Goal: Task Accomplishment & Management: Manage account settings

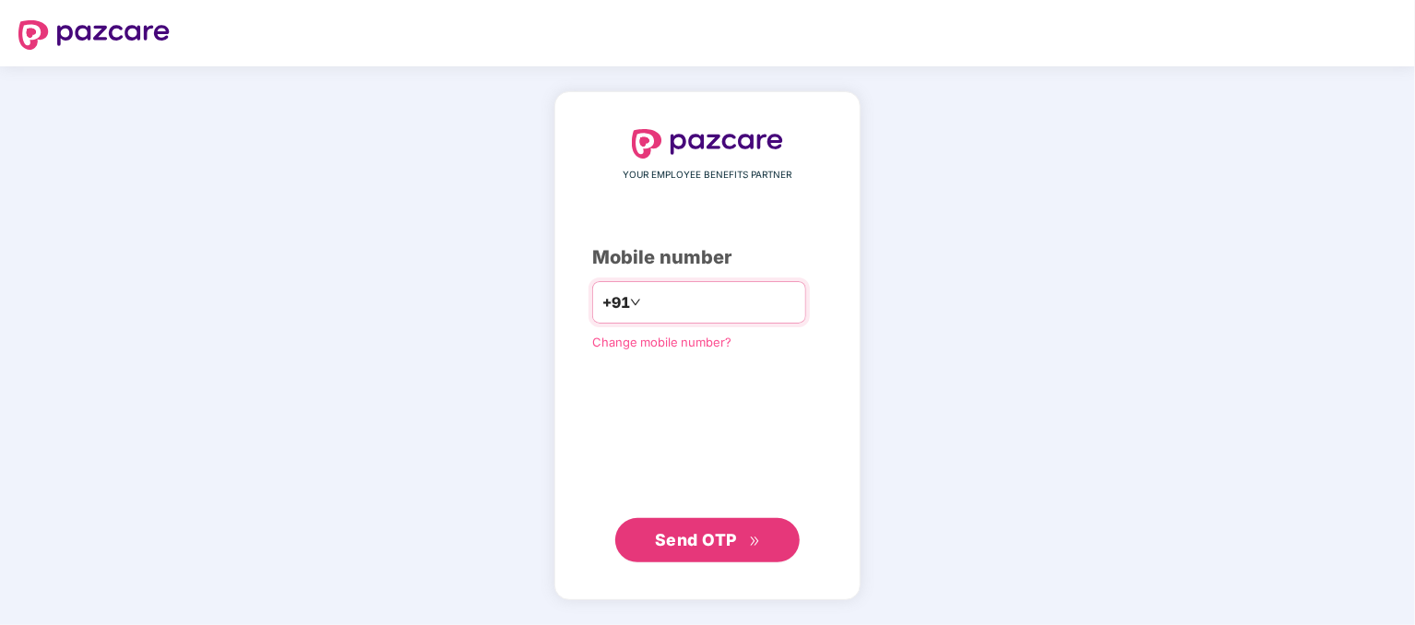
click at [682, 293] on input "number" at bounding box center [720, 303] width 151 height 30
type input "**********"
click at [720, 556] on button "Send OTP" at bounding box center [707, 539] width 184 height 44
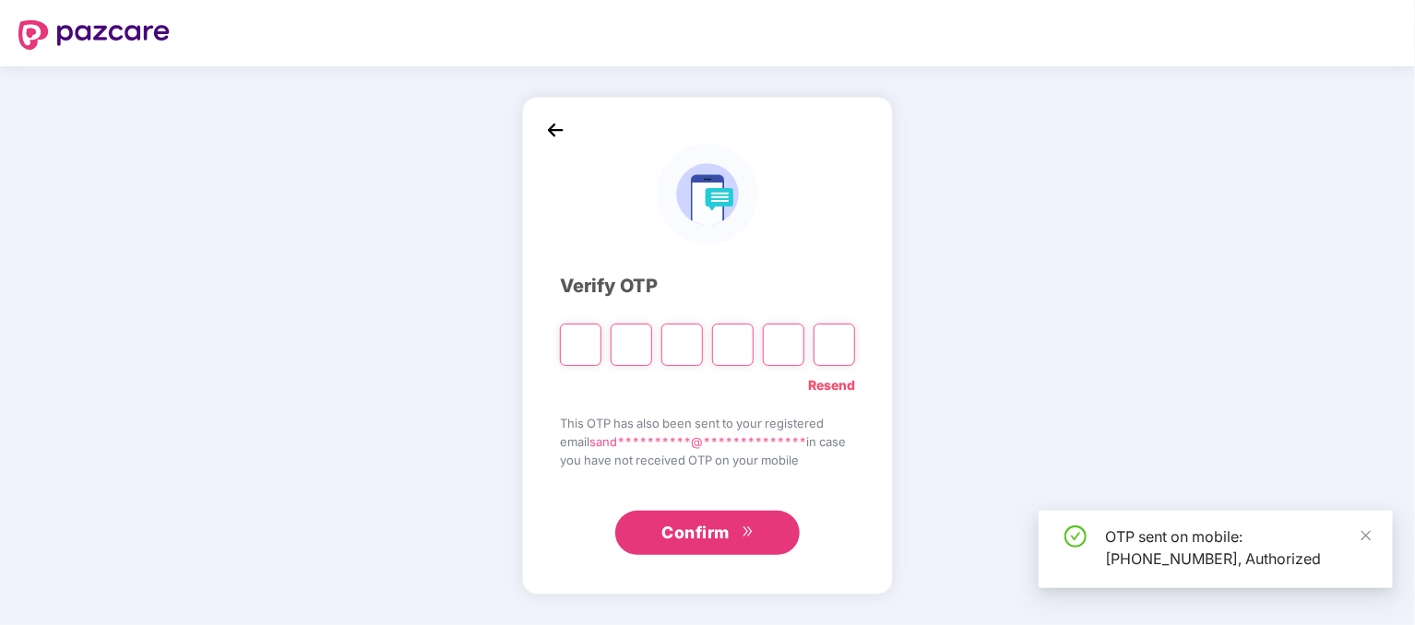
click at [584, 340] on input "Please enter verification code. Digit 1" at bounding box center [581, 345] width 42 height 42
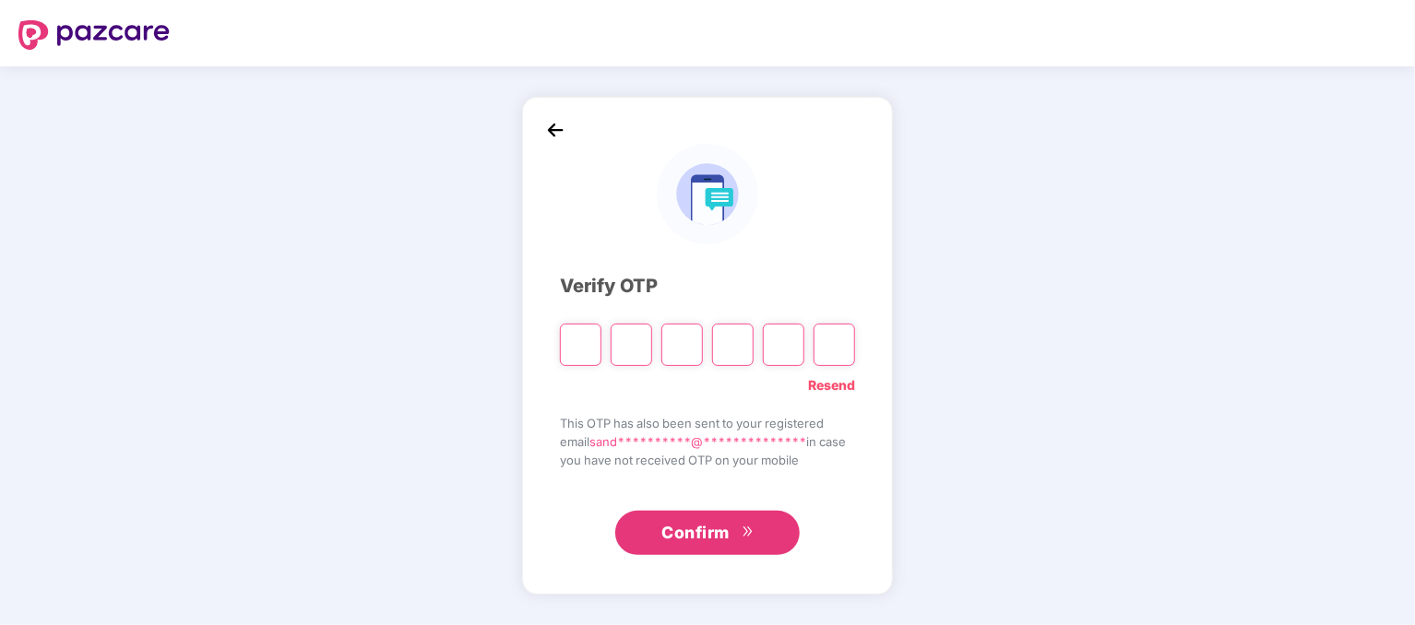
type input "*"
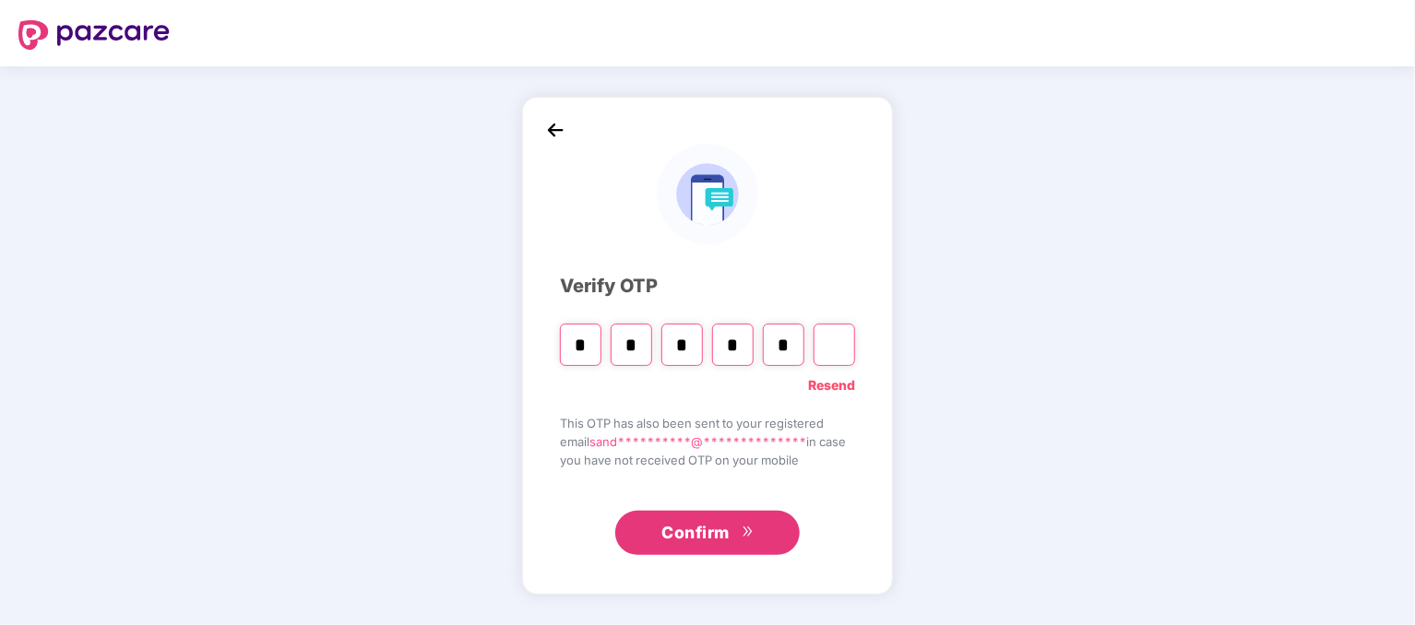
type input "*"
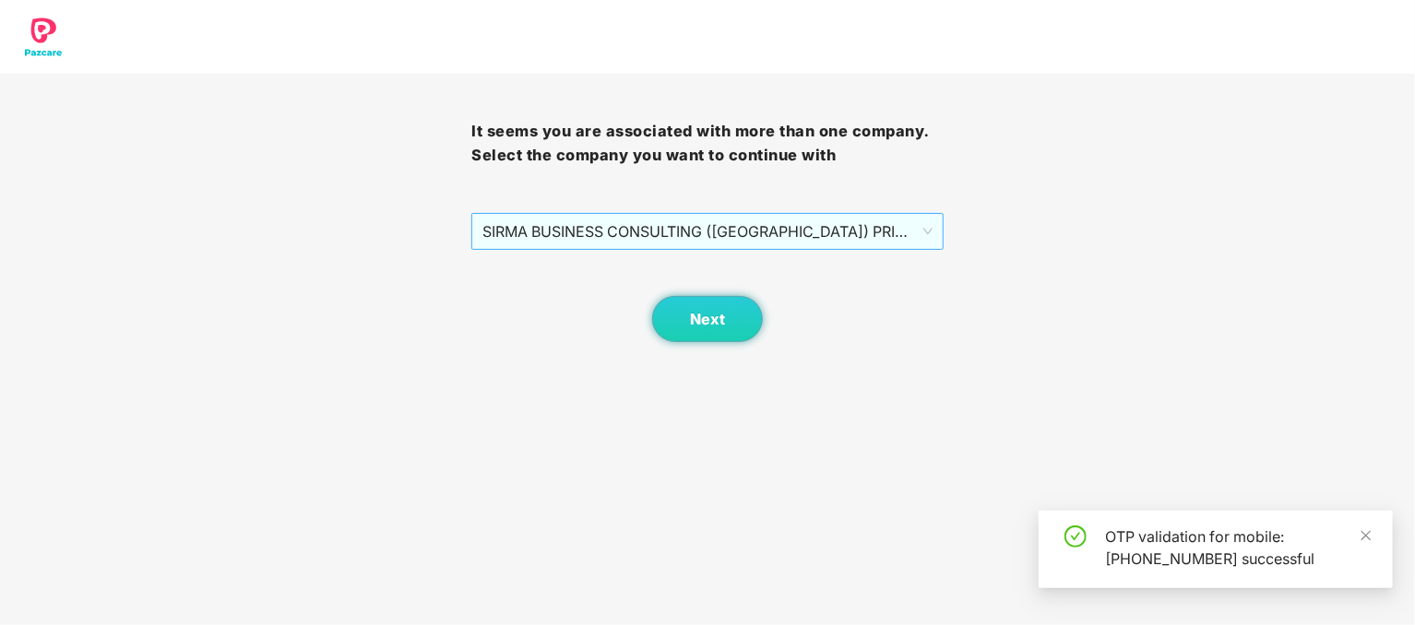
click at [689, 231] on span "SIRMA BUSINESS CONSULTING (INDIA) PRIVATE LIMITED - SBC0024 - ADMIN" at bounding box center [706, 231] width 449 height 35
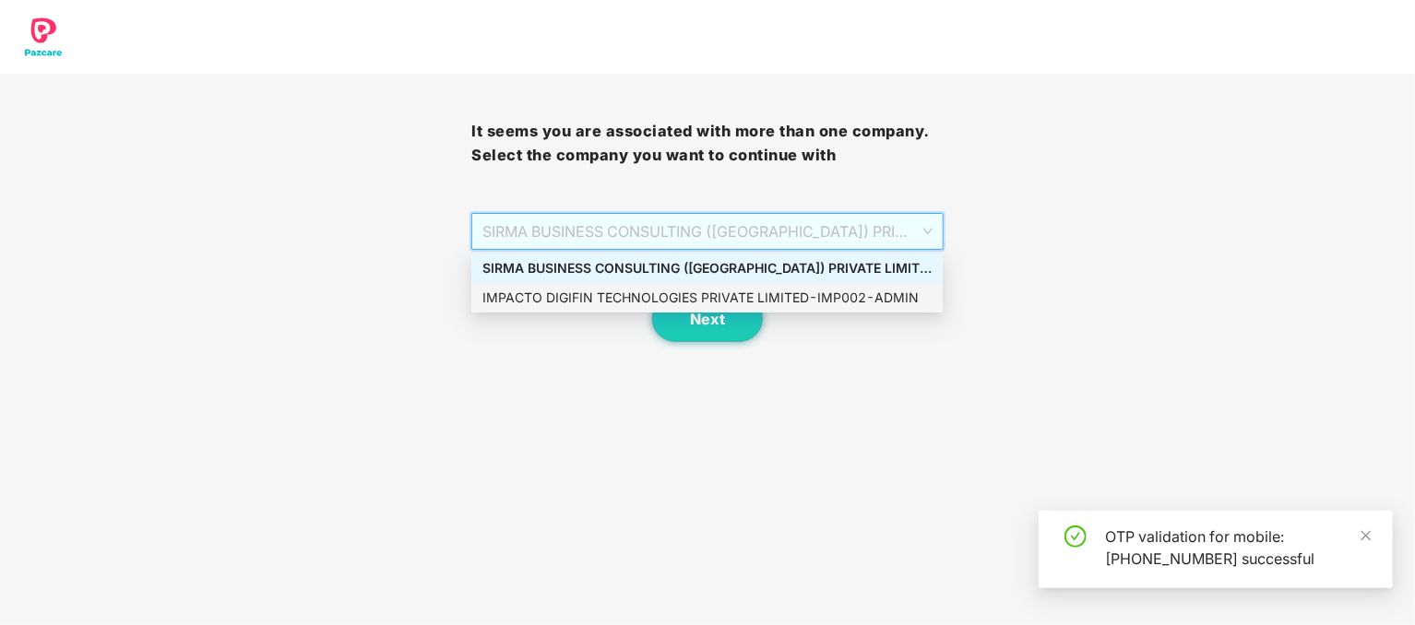
click at [686, 292] on div "IMPACTO DIGIFIN TECHNOLOGIES PRIVATE LIMITED - IMP002 - ADMIN" at bounding box center [706, 298] width 449 height 20
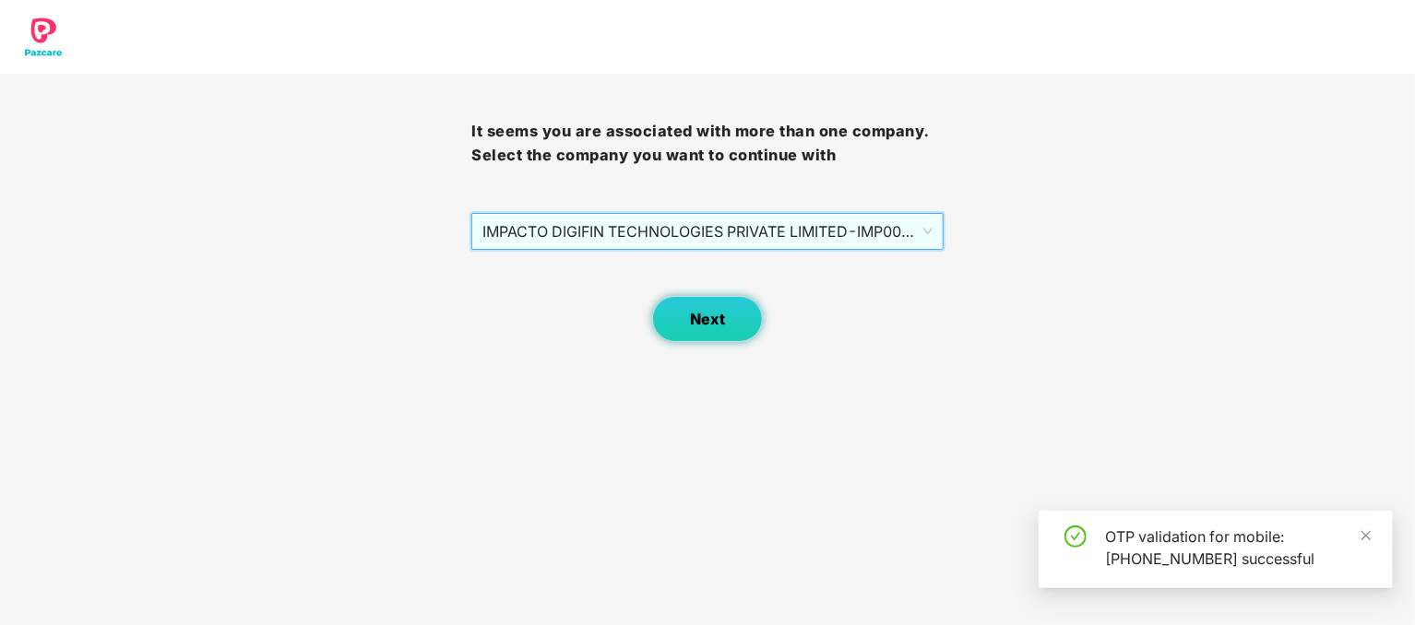
click at [712, 327] on span "Next" at bounding box center [707, 320] width 35 height 18
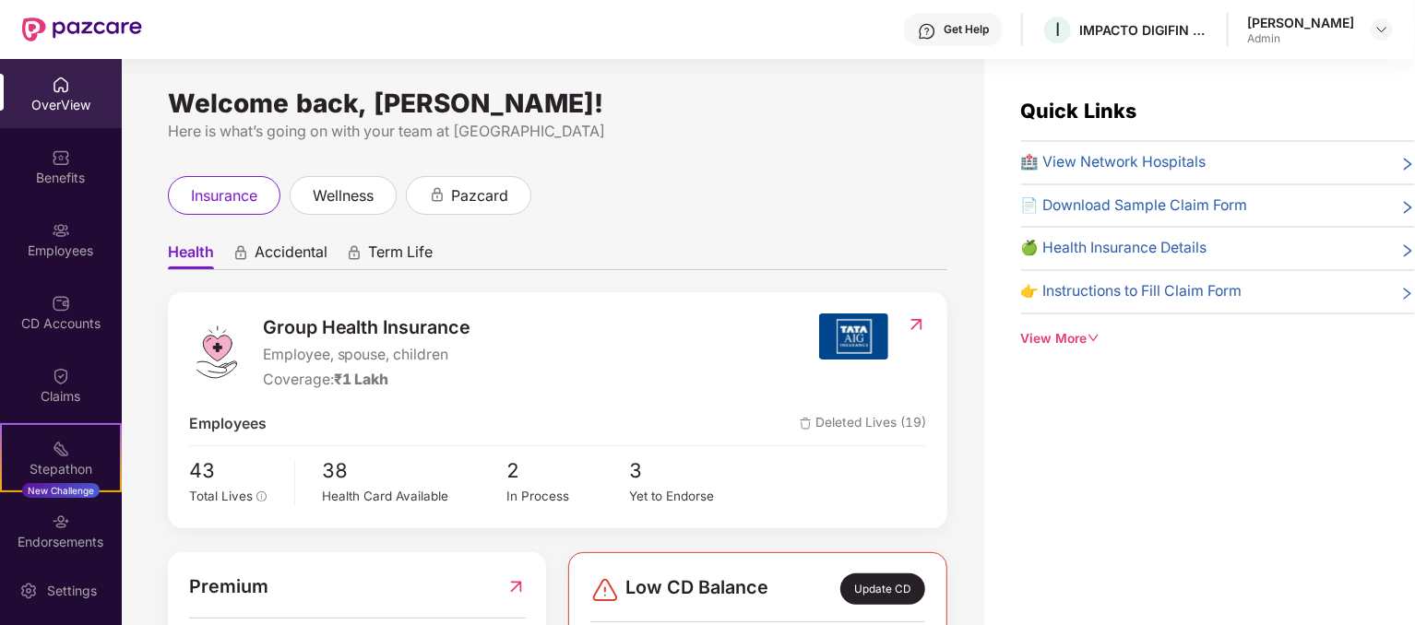
click at [1325, 30] on div "[PERSON_NAME]" at bounding box center [1300, 23] width 107 height 18
click at [1382, 26] on img at bounding box center [1381, 29] width 15 height 15
click at [1266, 161] on div "[PERSON_NAME]" at bounding box center [1280, 160] width 107 height 18
click at [1266, 161] on div "🏥 View Network Hospitals" at bounding box center [1218, 162] width 394 height 23
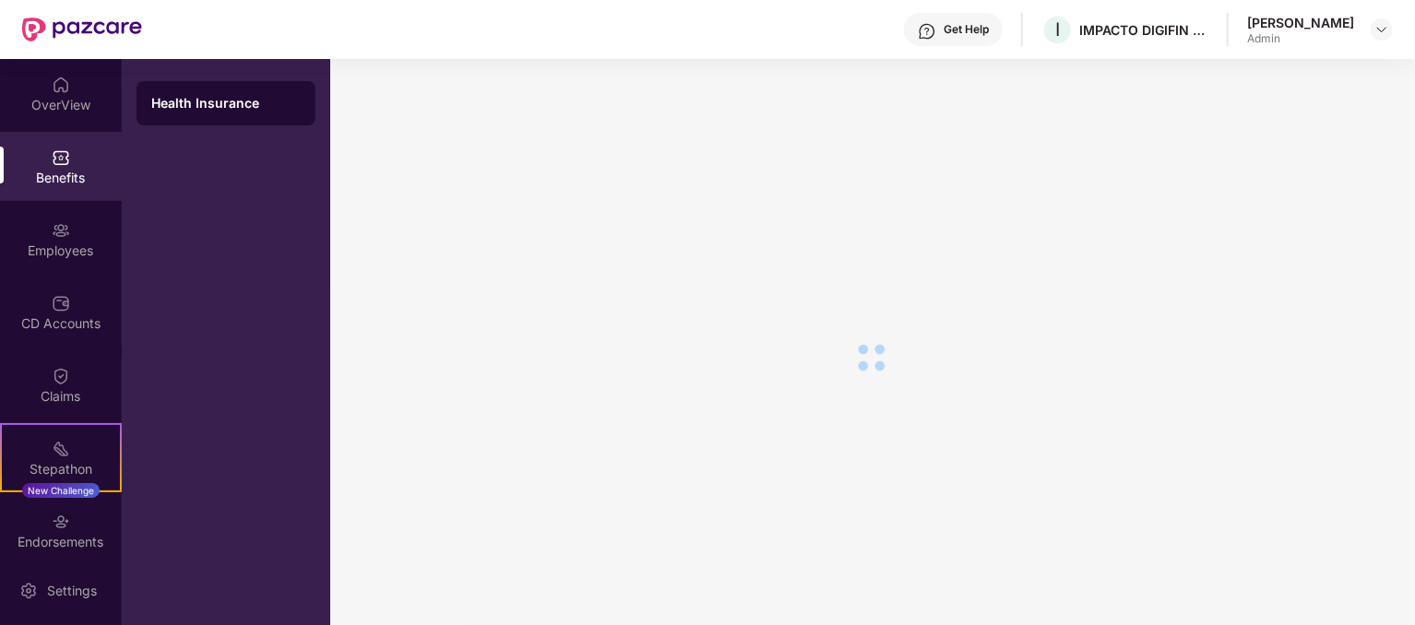
click at [1266, 161] on main at bounding box center [872, 342] width 1085 height 566
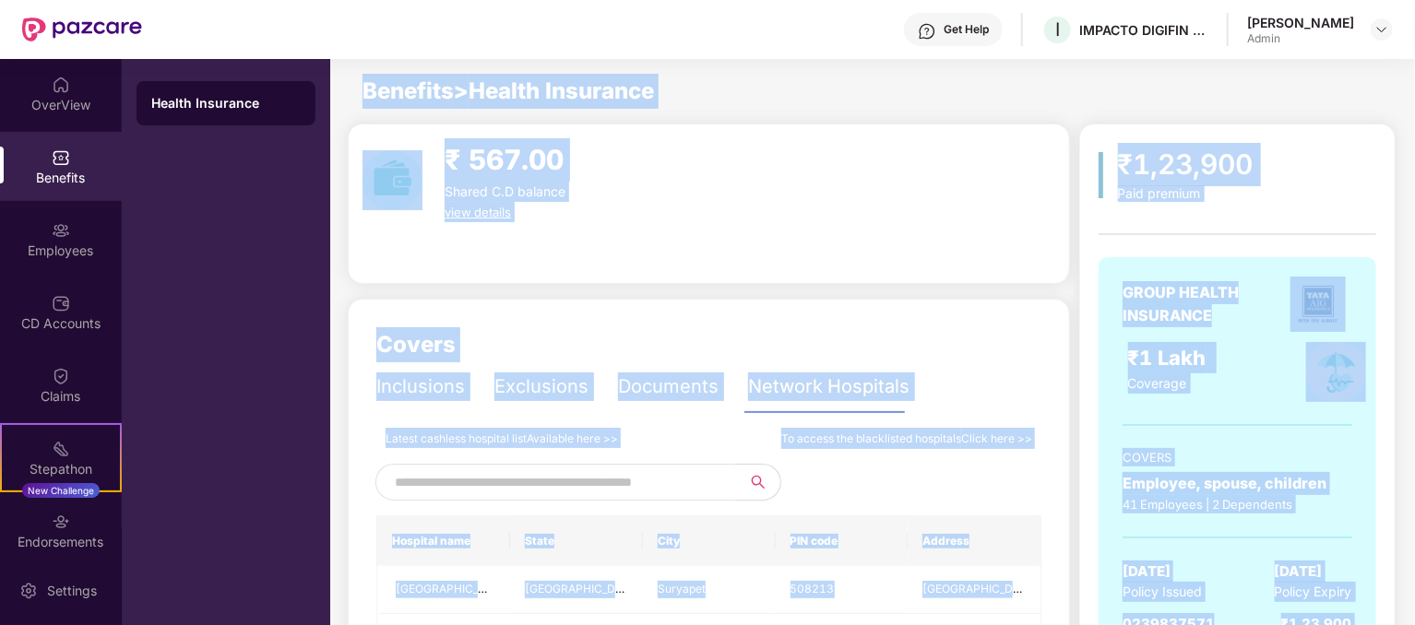
click at [1068, 106] on div "Benefits > Health Insurance" at bounding box center [871, 91] width 1083 height 35
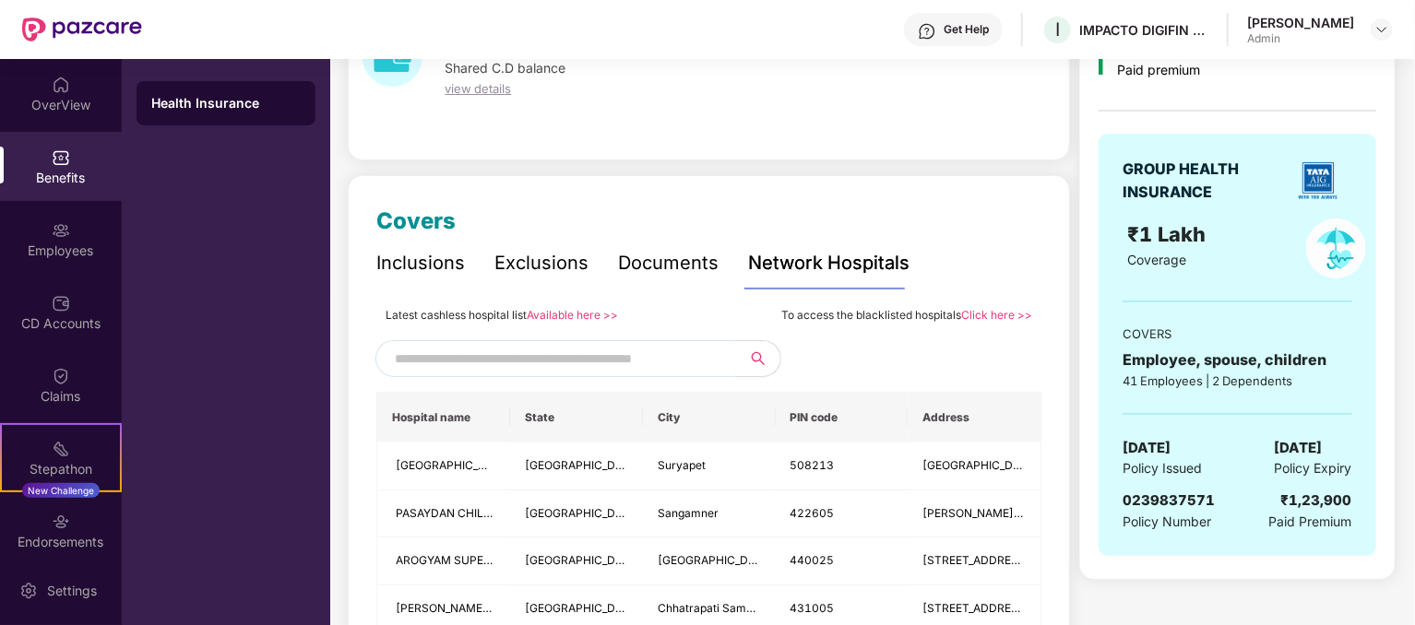
scroll to position [461, 0]
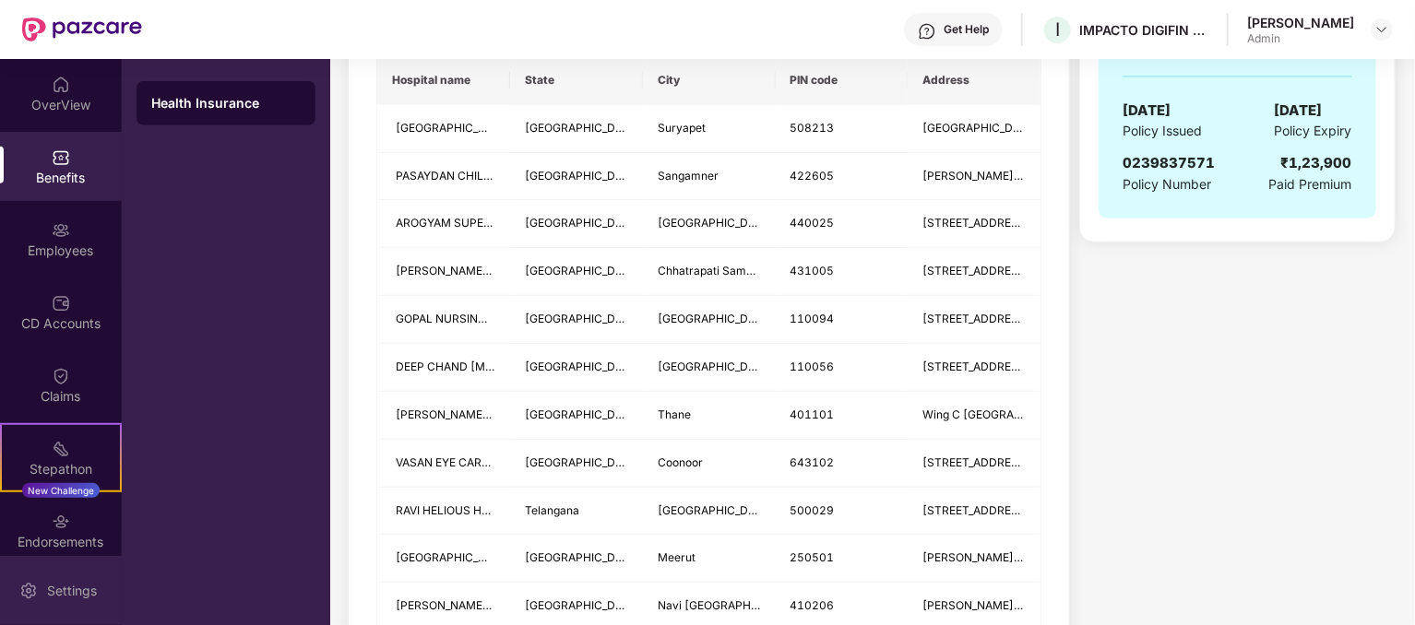
click at [77, 584] on div "Settings" at bounding box center [72, 591] width 61 height 18
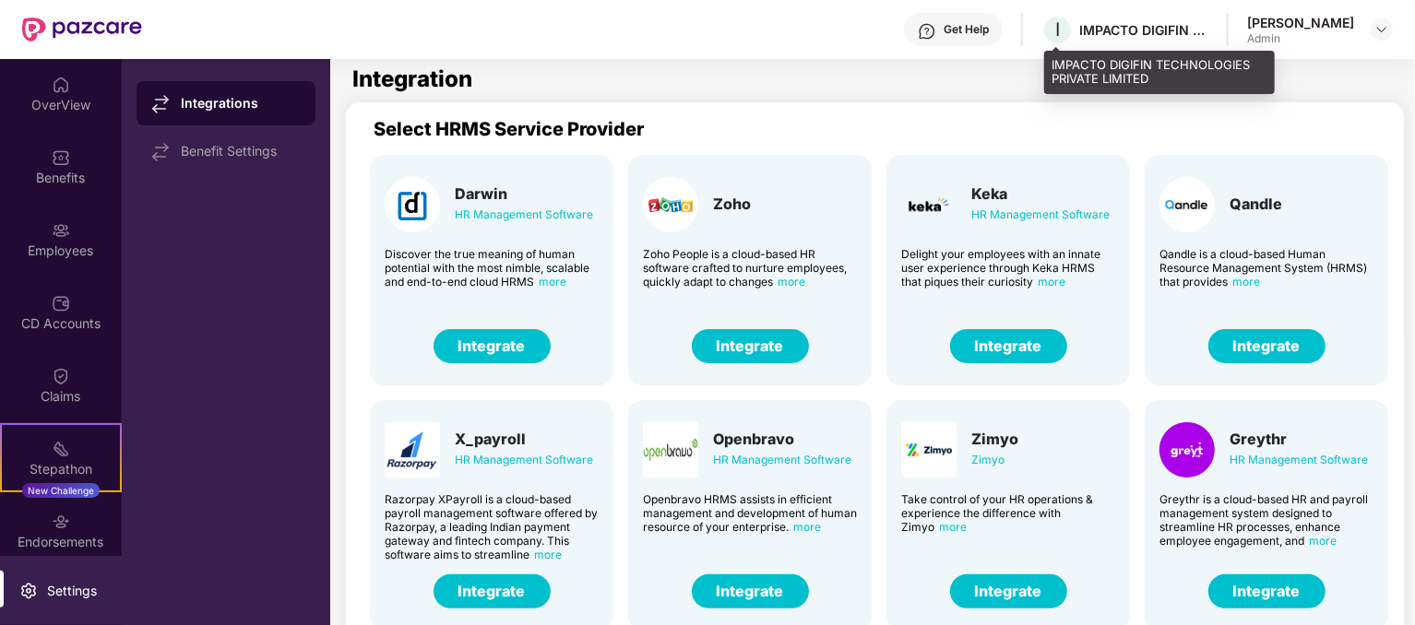
click at [1140, 21] on div "IMPACTO DIGIFIN TECHNOLOGIES PRIVATE LIMITED" at bounding box center [1143, 30] width 129 height 18
click at [1191, 29] on div "IMPACTO DIGIFIN TECHNOLOGIES PRIVATE LIMITED" at bounding box center [1143, 30] width 129 height 18
click at [1213, 28] on div "Get Help I IMPACTO DIGIFIN TECHNOLOGIES PRIVATE LIMITED Sandesh Shenoy Admin" at bounding box center [767, 29] width 1251 height 59
click at [1195, 30] on div "IMPACTO DIGIFIN TECHNOLOGIES PRIVATE LIMITED" at bounding box center [1143, 30] width 129 height 18
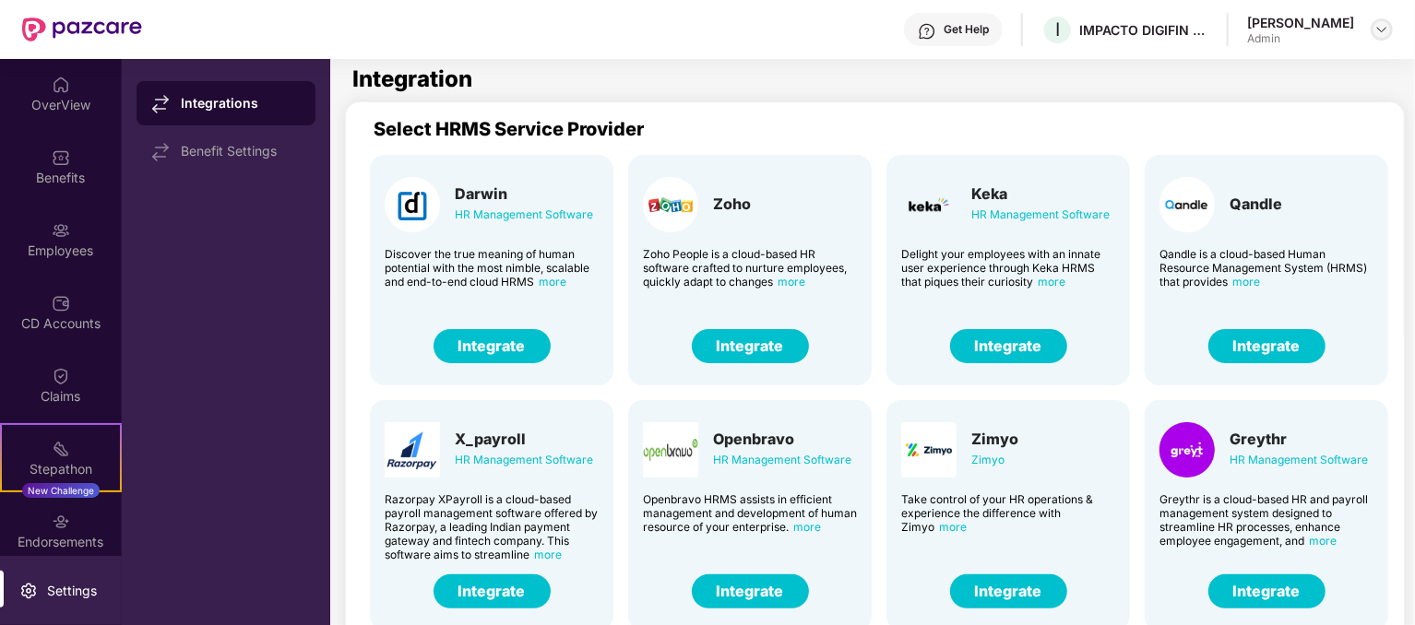
click at [1381, 30] on img at bounding box center [1381, 29] width 15 height 15
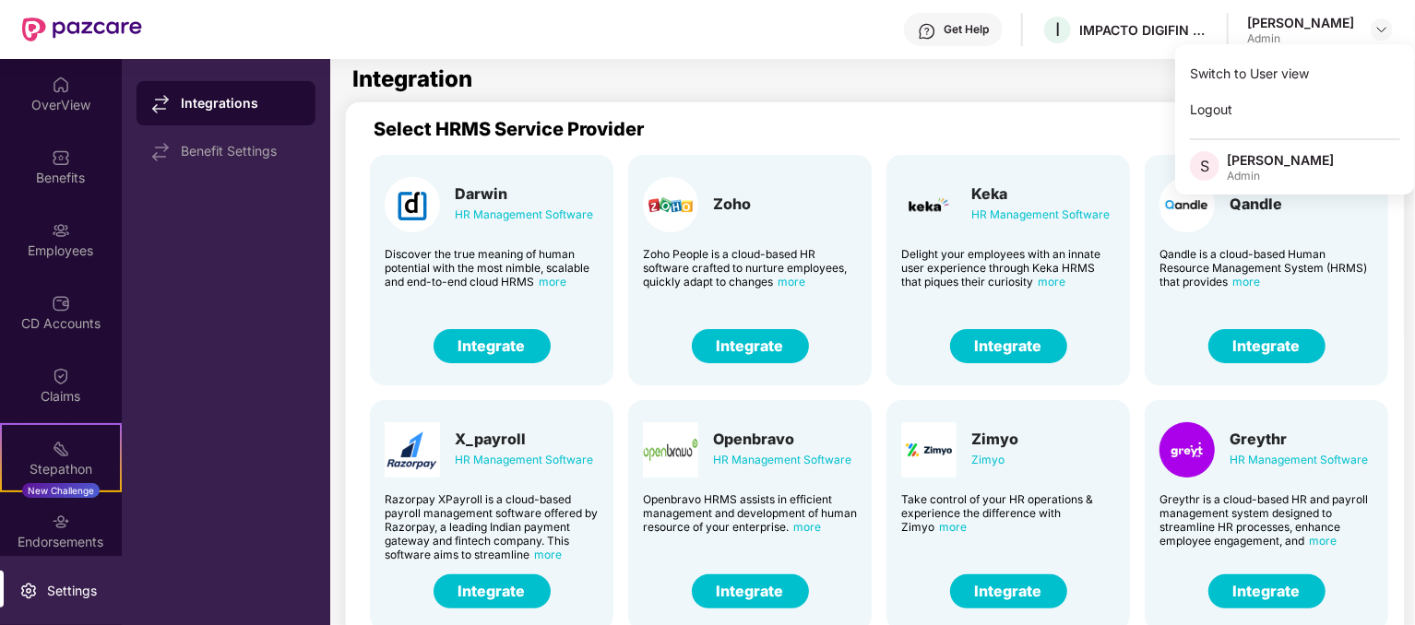
click at [1262, 171] on div "Admin" at bounding box center [1280, 176] width 107 height 15
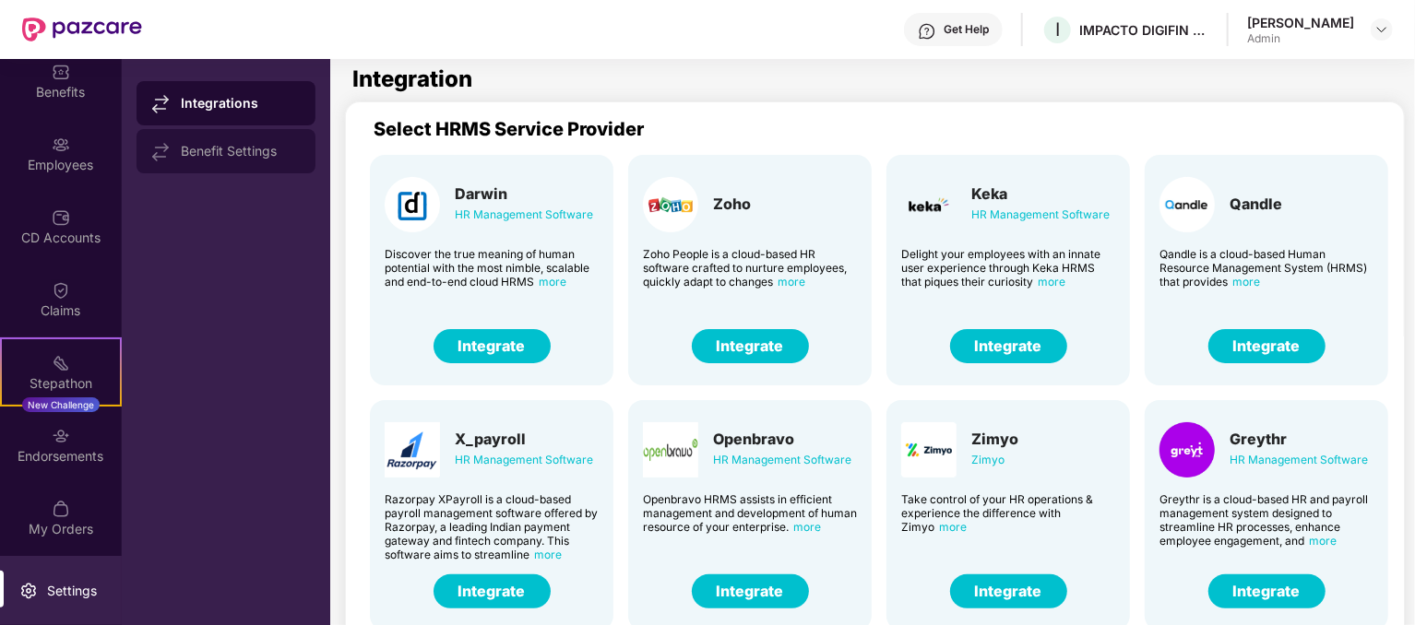
click at [214, 168] on div "Benefit Settings" at bounding box center [226, 151] width 179 height 44
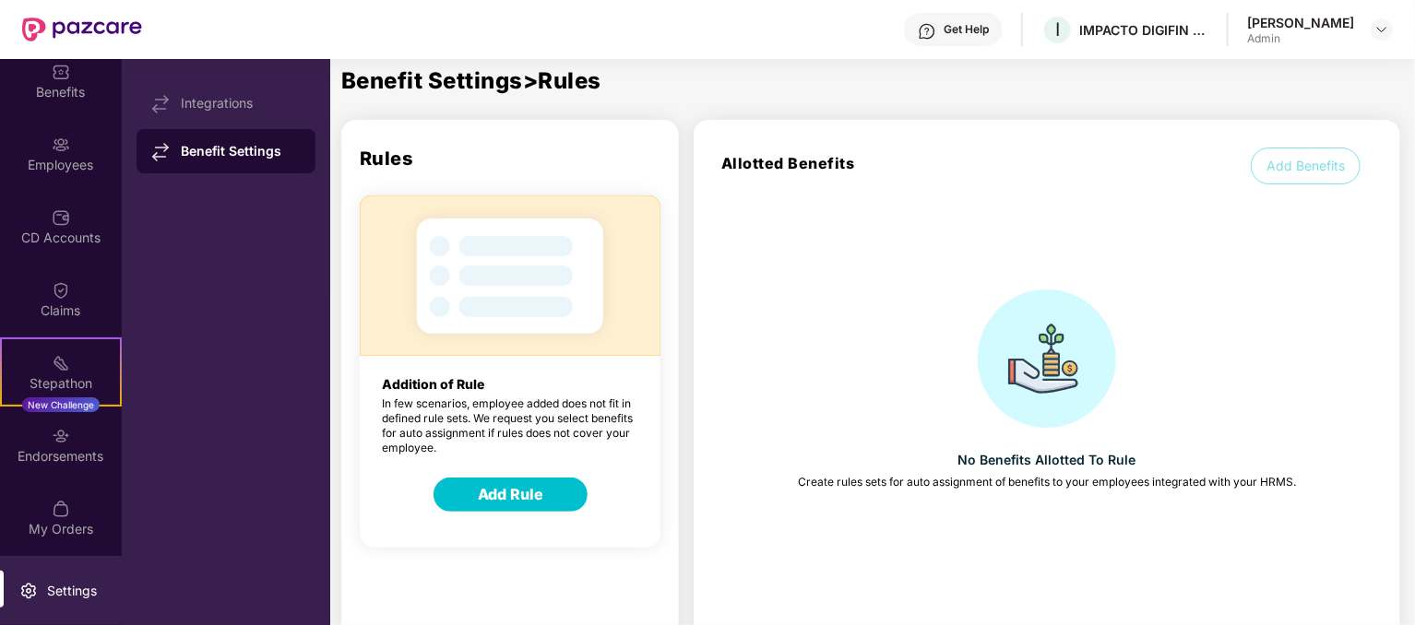
click at [1358, 24] on div "Sandesh Shenoy Admin" at bounding box center [1320, 30] width 146 height 32
click at [1379, 29] on img at bounding box center [1381, 29] width 15 height 15
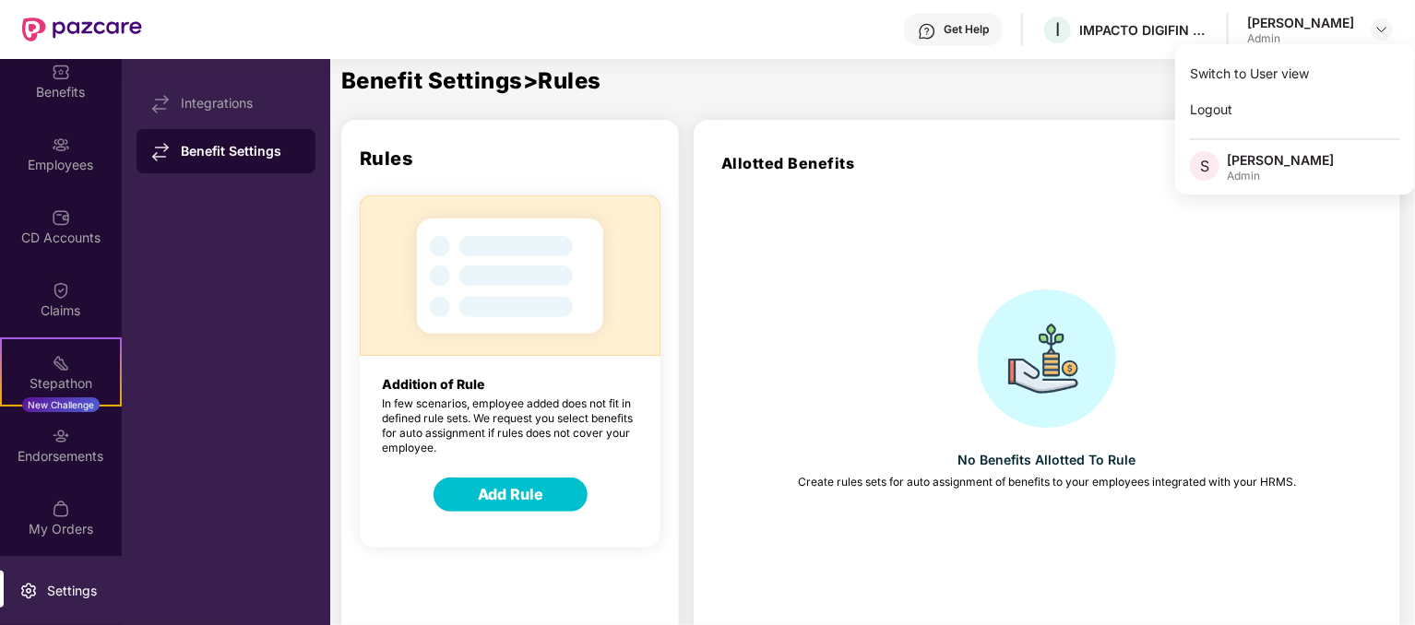
click at [1208, 171] on span "S" at bounding box center [1204, 166] width 9 height 22
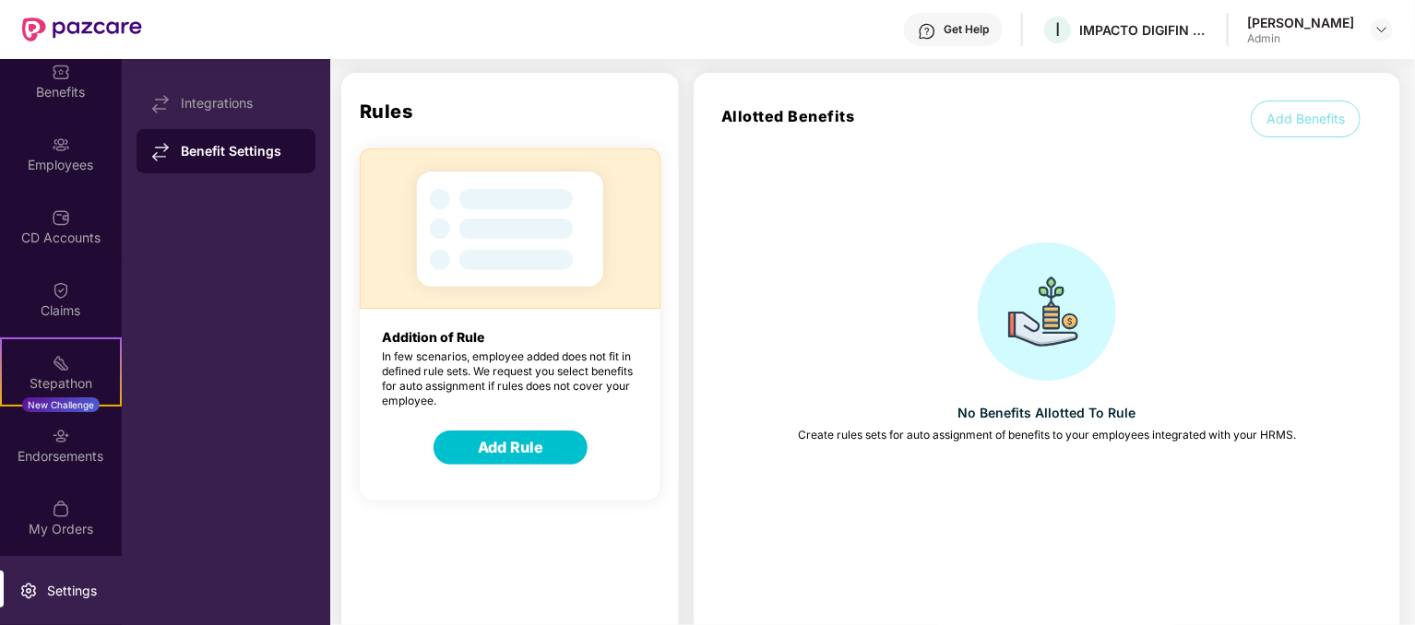
scroll to position [70, 0]
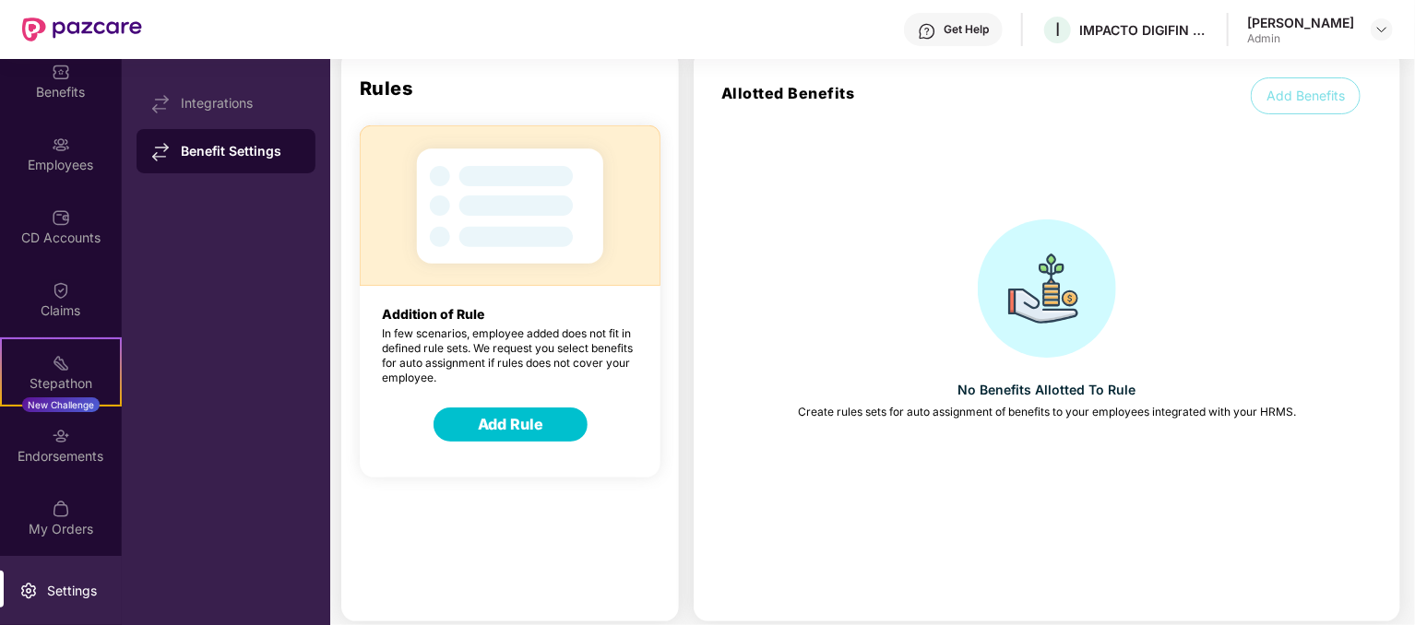
click at [66, 595] on div "Settings" at bounding box center [72, 591] width 61 height 18
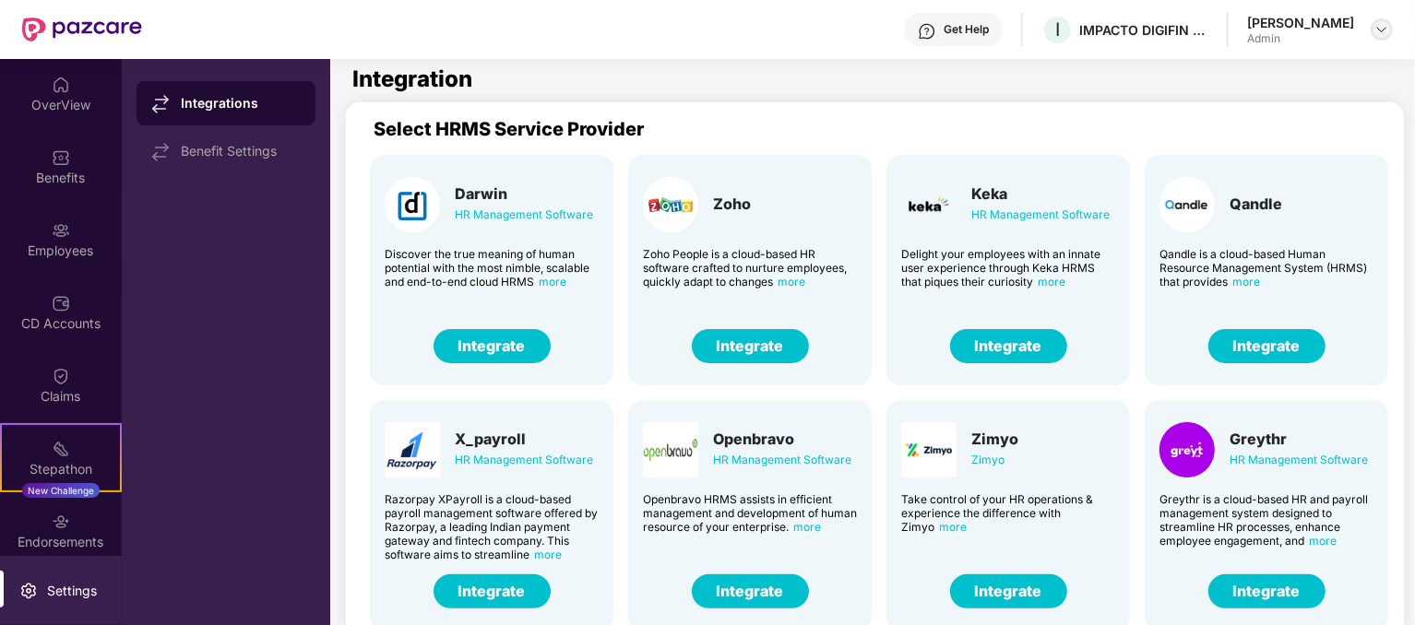
click at [1386, 31] on img at bounding box center [1381, 29] width 15 height 15
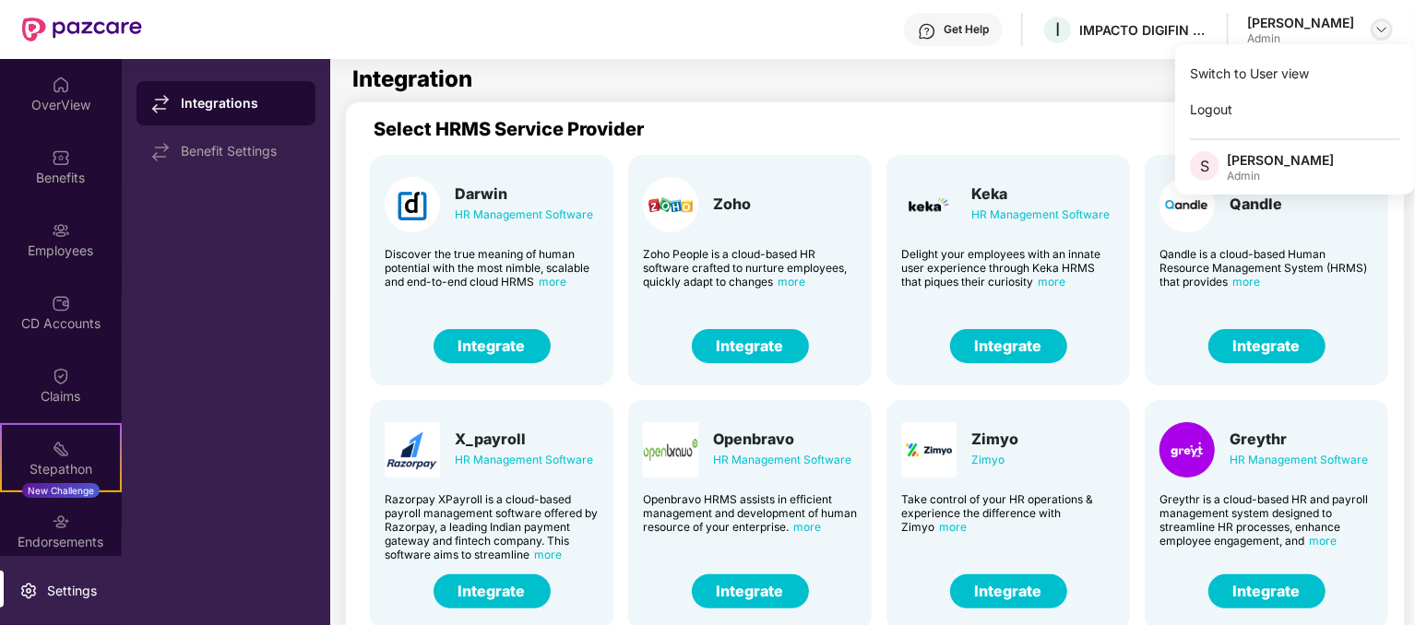
click at [1381, 30] on img at bounding box center [1381, 29] width 15 height 15
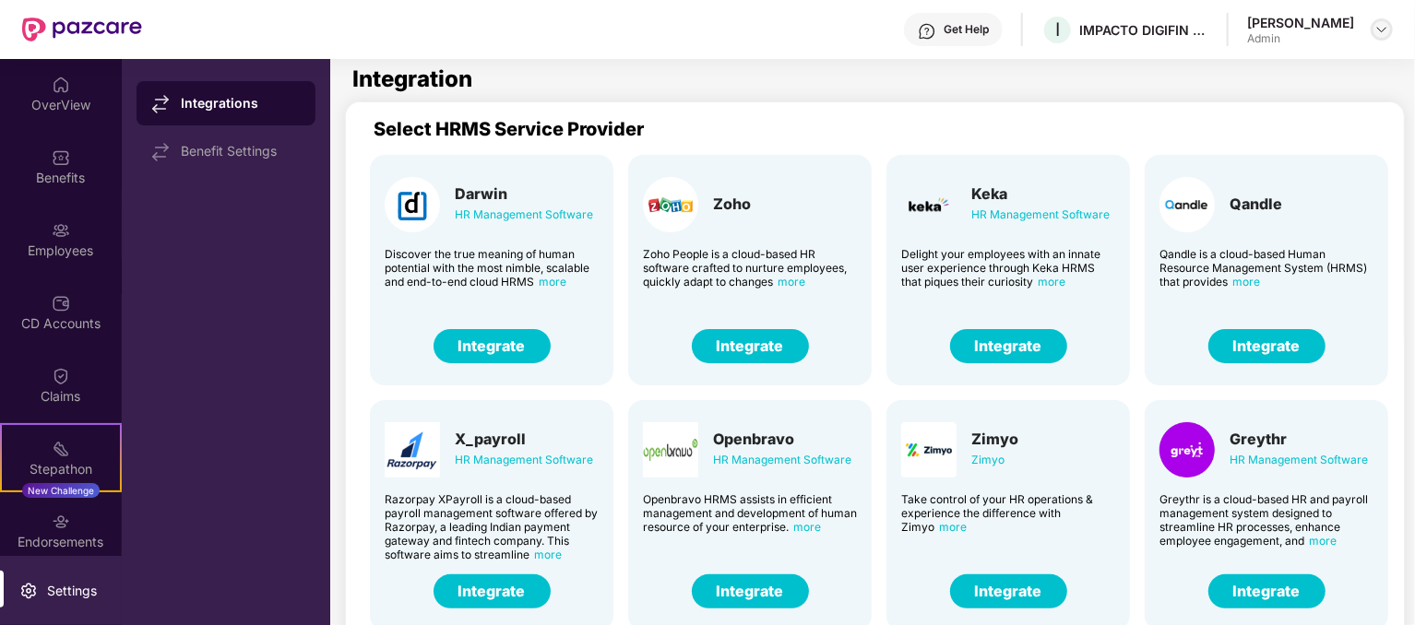
click at [1381, 30] on img at bounding box center [1381, 29] width 15 height 15
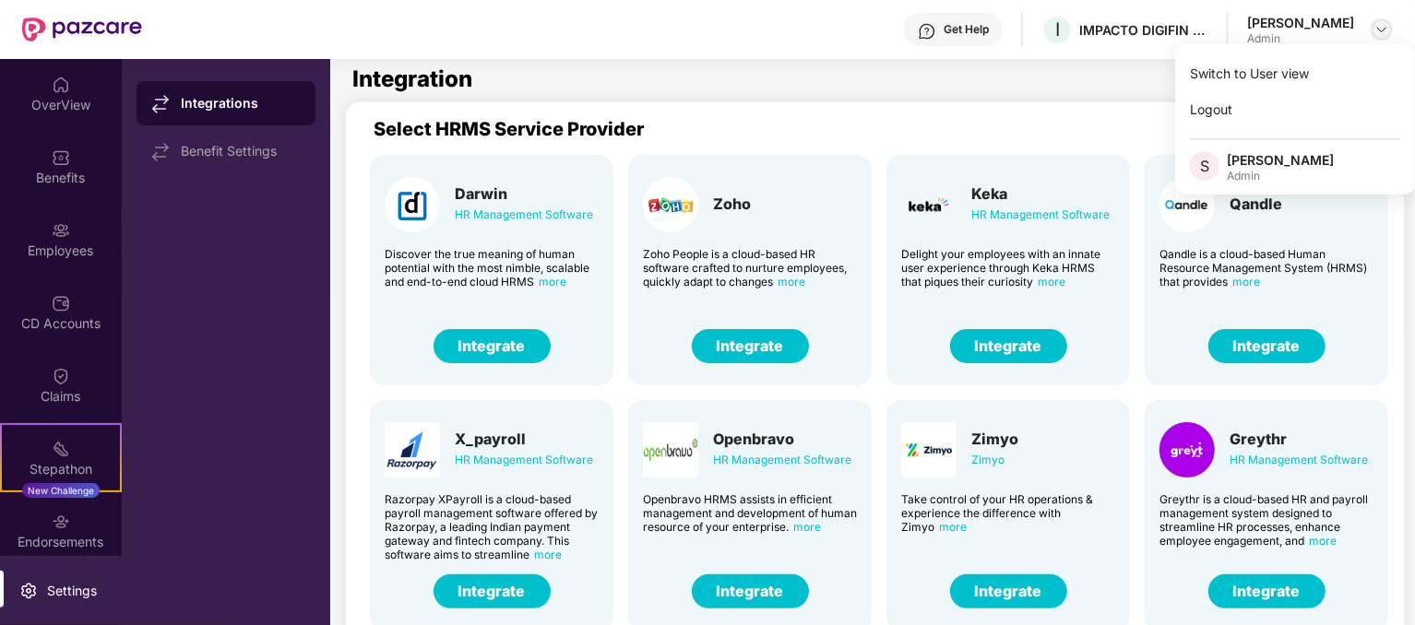
click at [1381, 30] on img at bounding box center [1381, 29] width 15 height 15
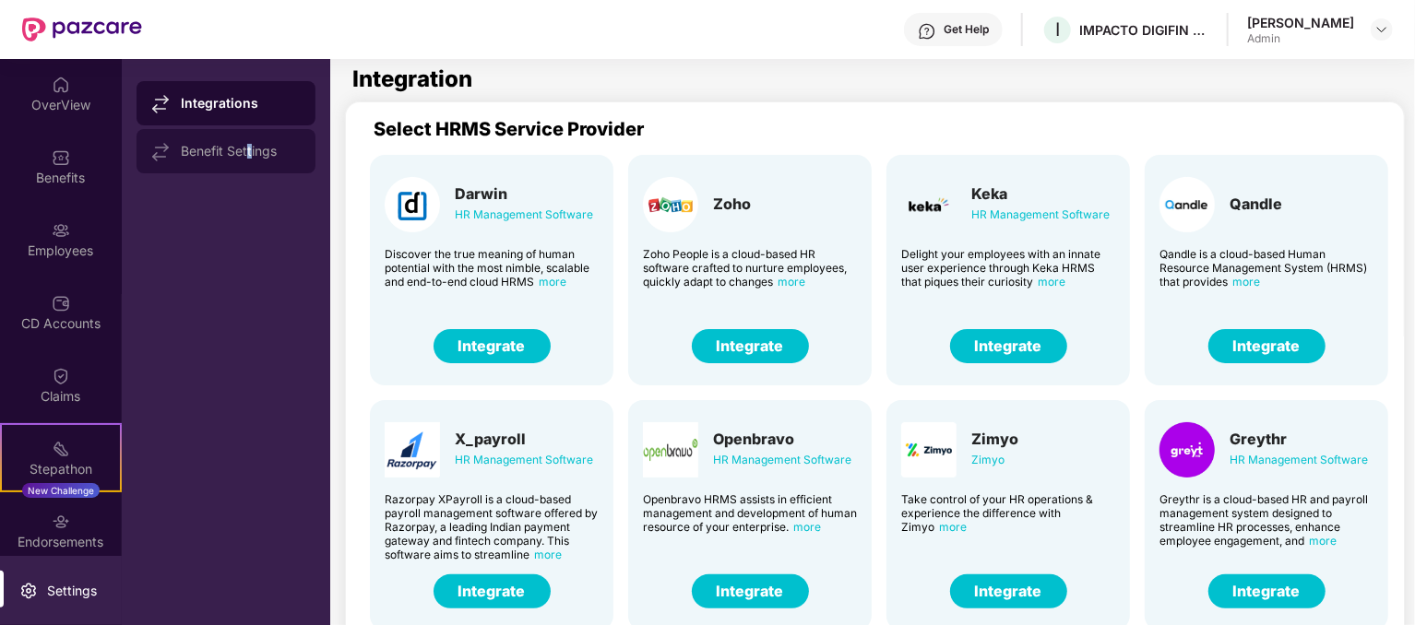
click at [250, 160] on div "Benefit Settings" at bounding box center [226, 151] width 179 height 44
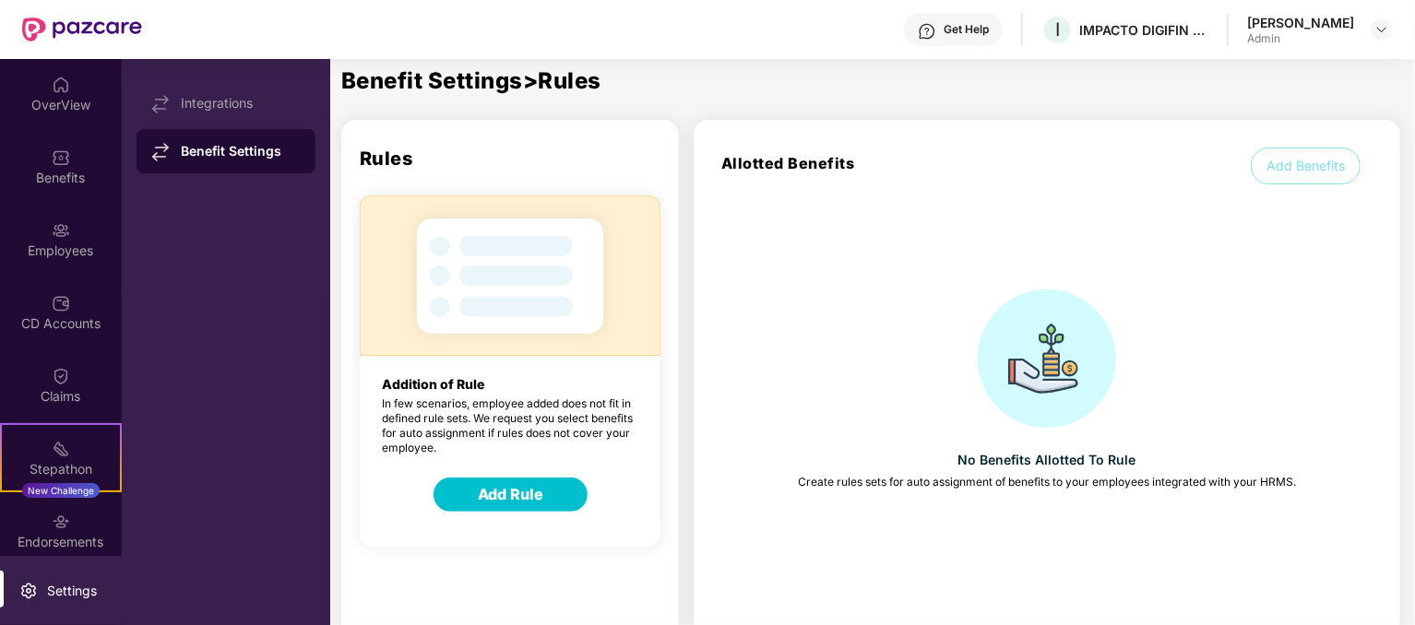
click at [1314, 163] on button "Add Benefits" at bounding box center [1306, 166] width 110 height 37
click at [1378, 27] on img at bounding box center [1381, 29] width 15 height 15
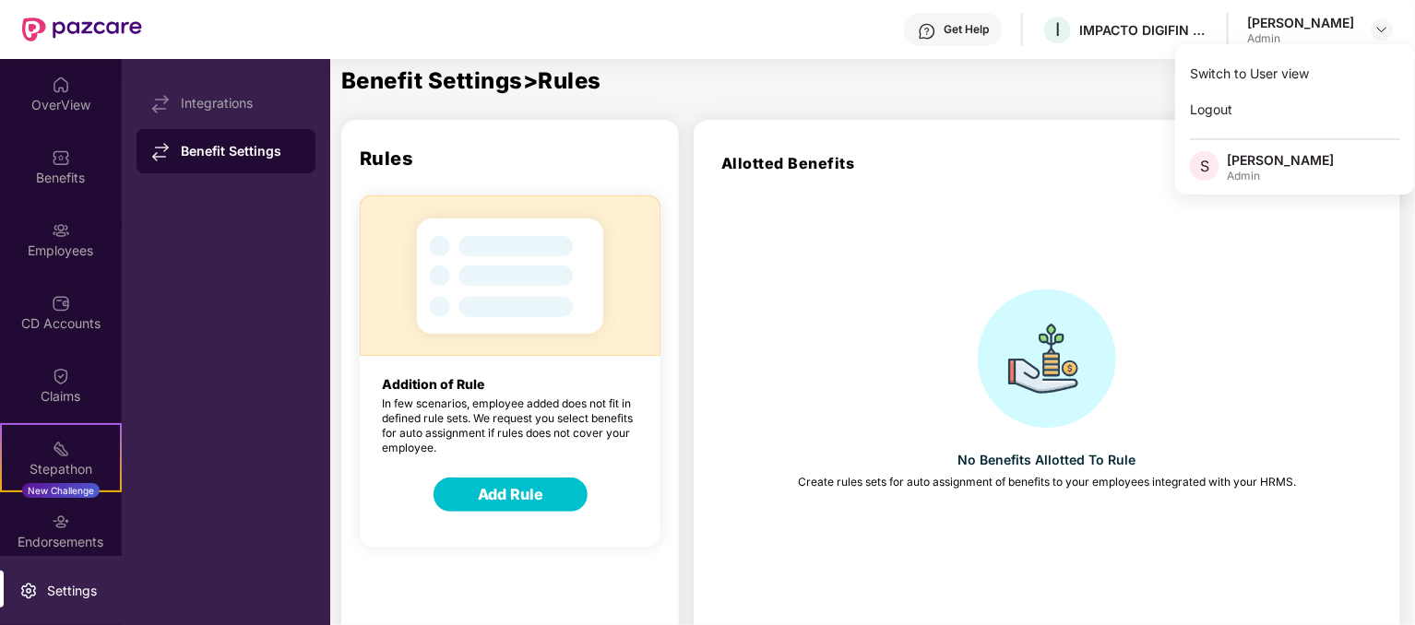
click at [1322, 23] on div "[PERSON_NAME]" at bounding box center [1300, 23] width 107 height 18
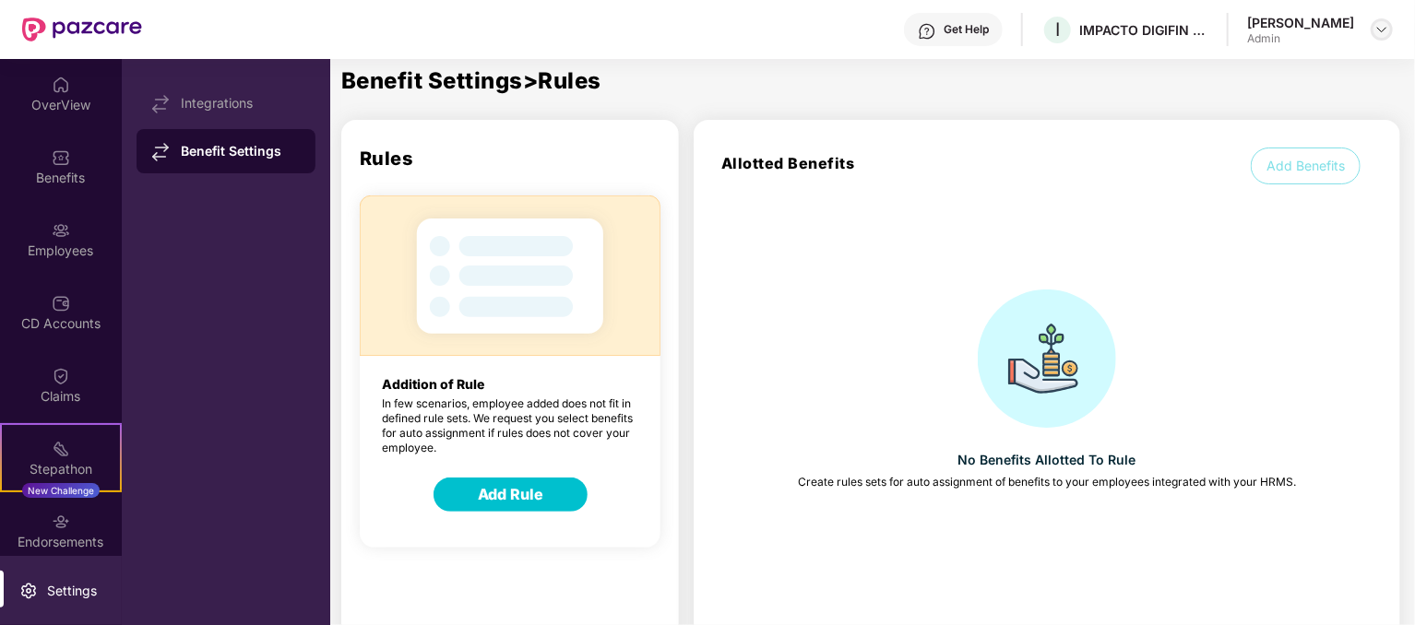
click at [1382, 30] on img at bounding box center [1381, 29] width 15 height 15
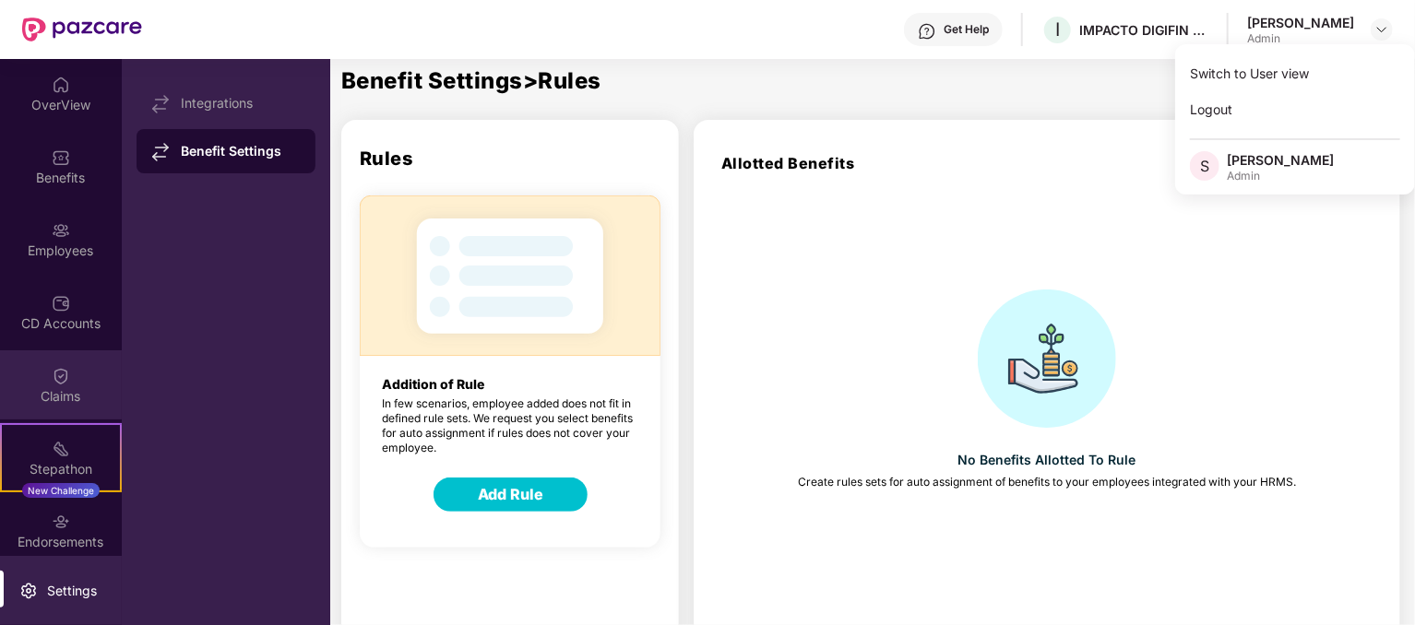
click at [77, 392] on div "Claims" at bounding box center [61, 396] width 122 height 18
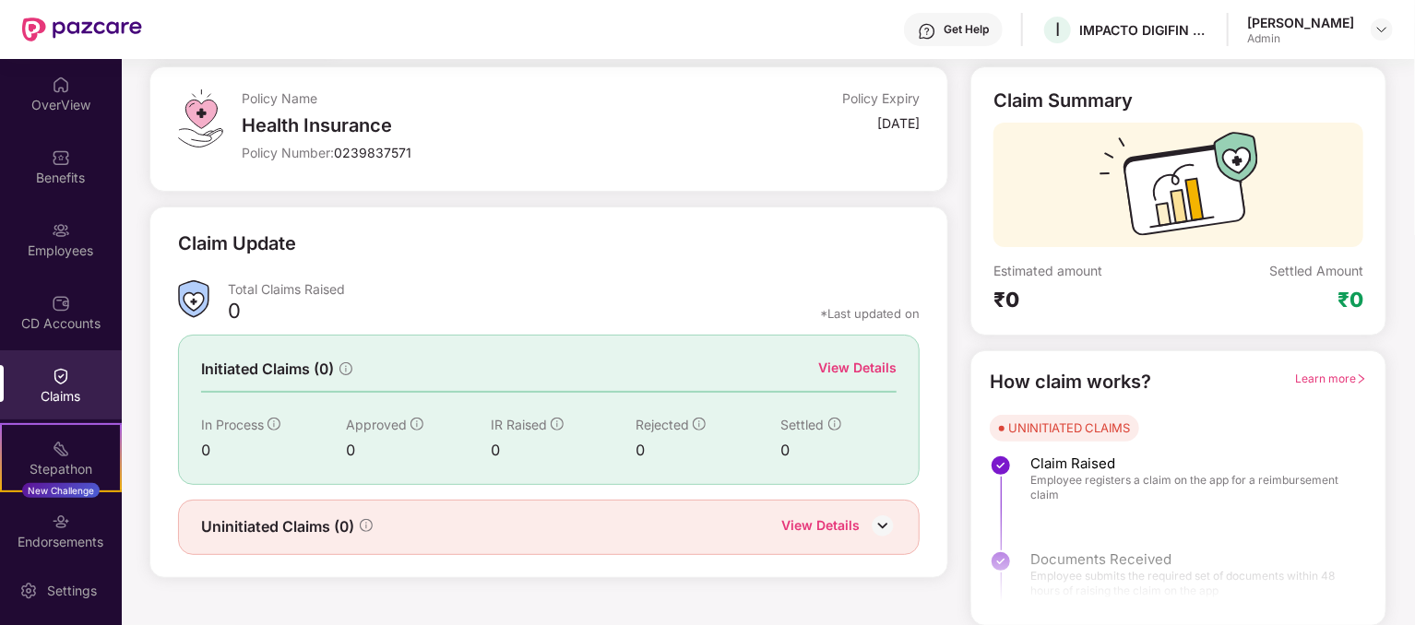
scroll to position [96, 0]
click at [877, 118] on div "[DATE]" at bounding box center [898, 123] width 42 height 18
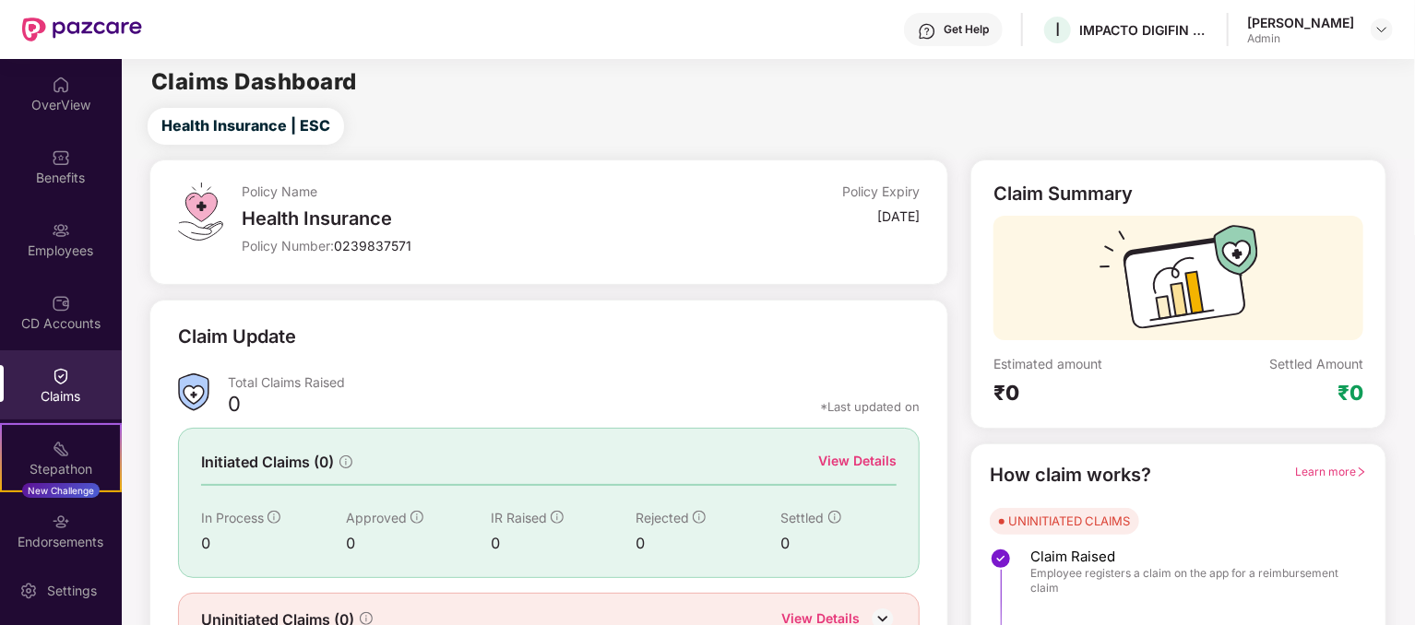
scroll to position [0, 0]
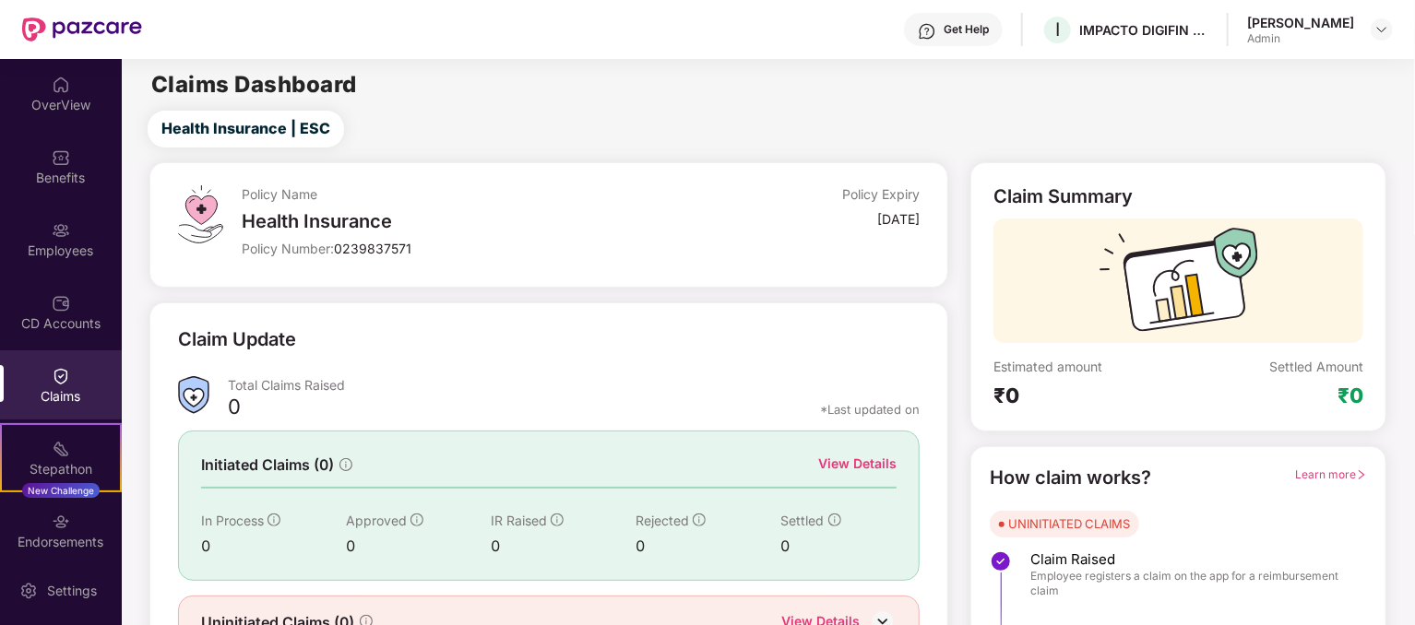
click at [1306, 26] on div "[PERSON_NAME]" at bounding box center [1300, 23] width 107 height 18
click at [1382, 31] on img at bounding box center [1381, 29] width 15 height 15
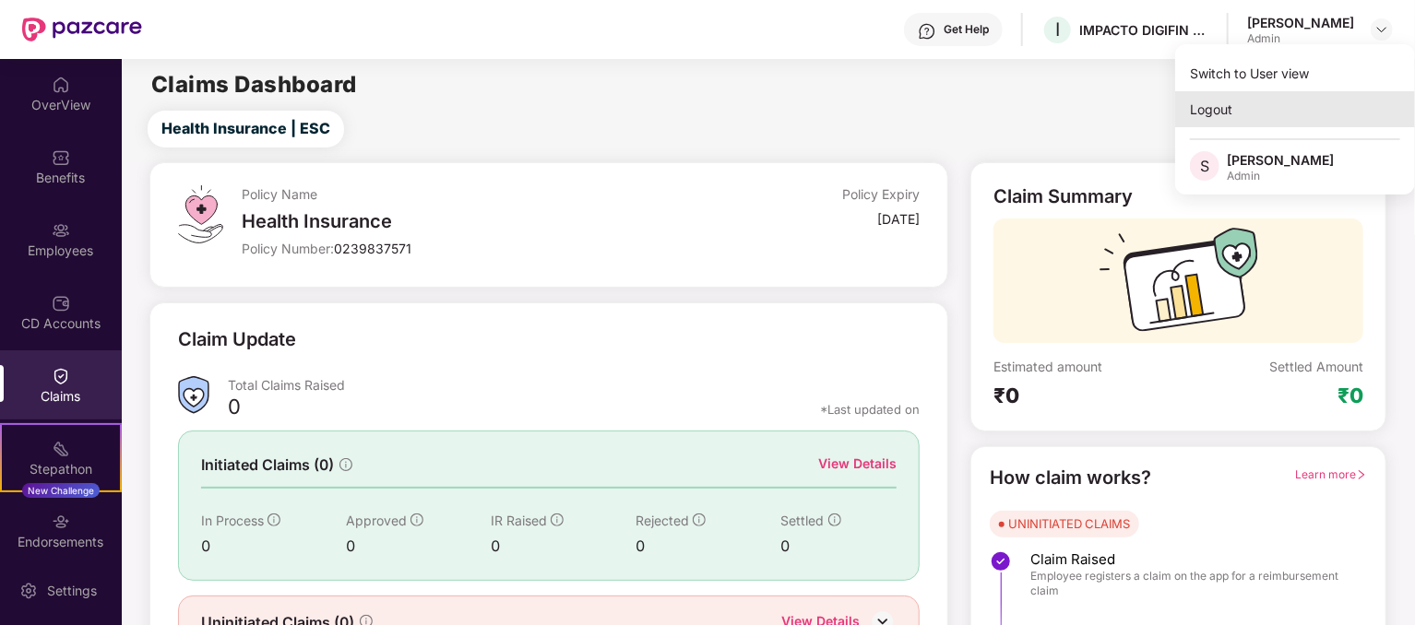
click at [1234, 104] on div "Logout" at bounding box center [1295, 109] width 240 height 36
